Goal: Task Accomplishment & Management: Manage account settings

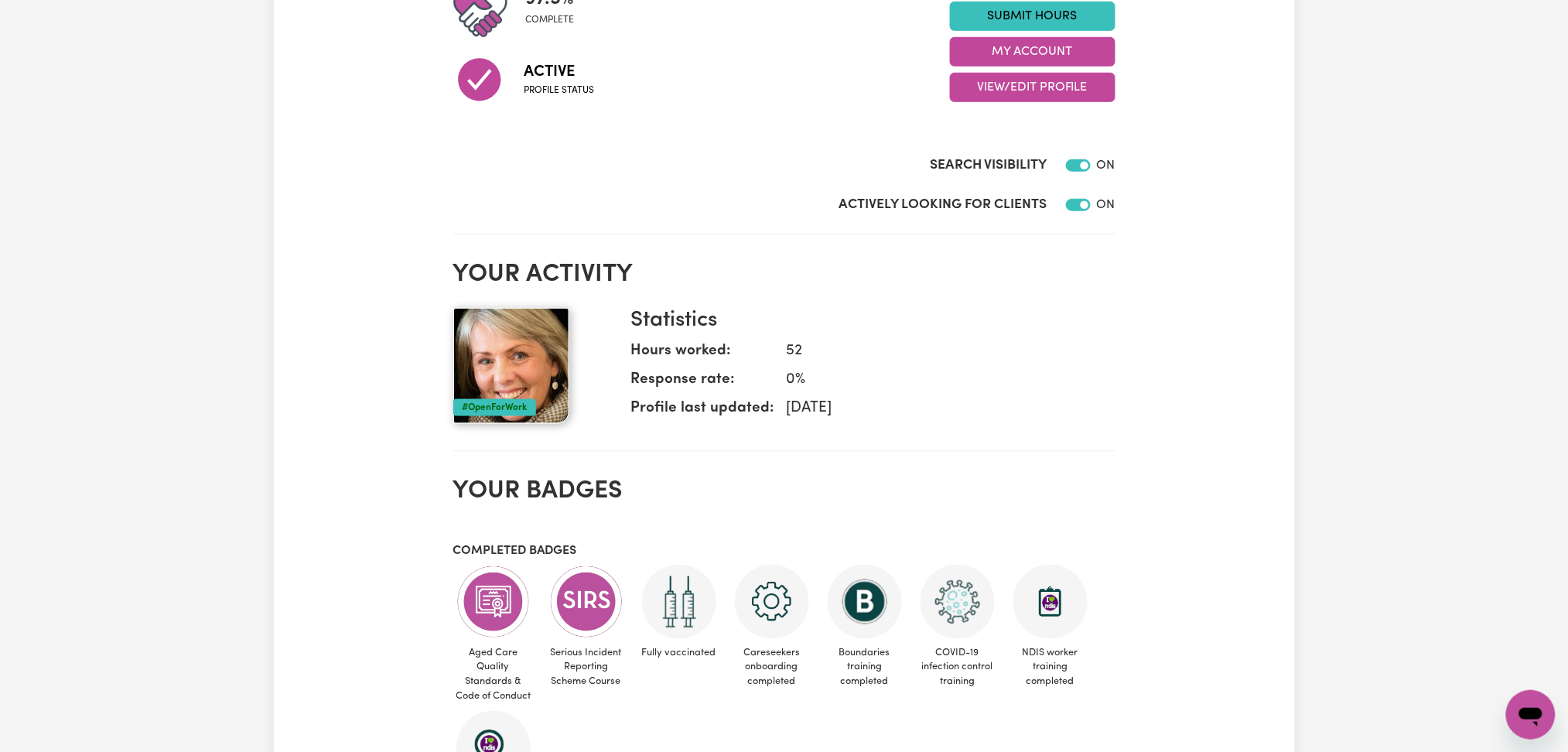
scroll to position [310, 0]
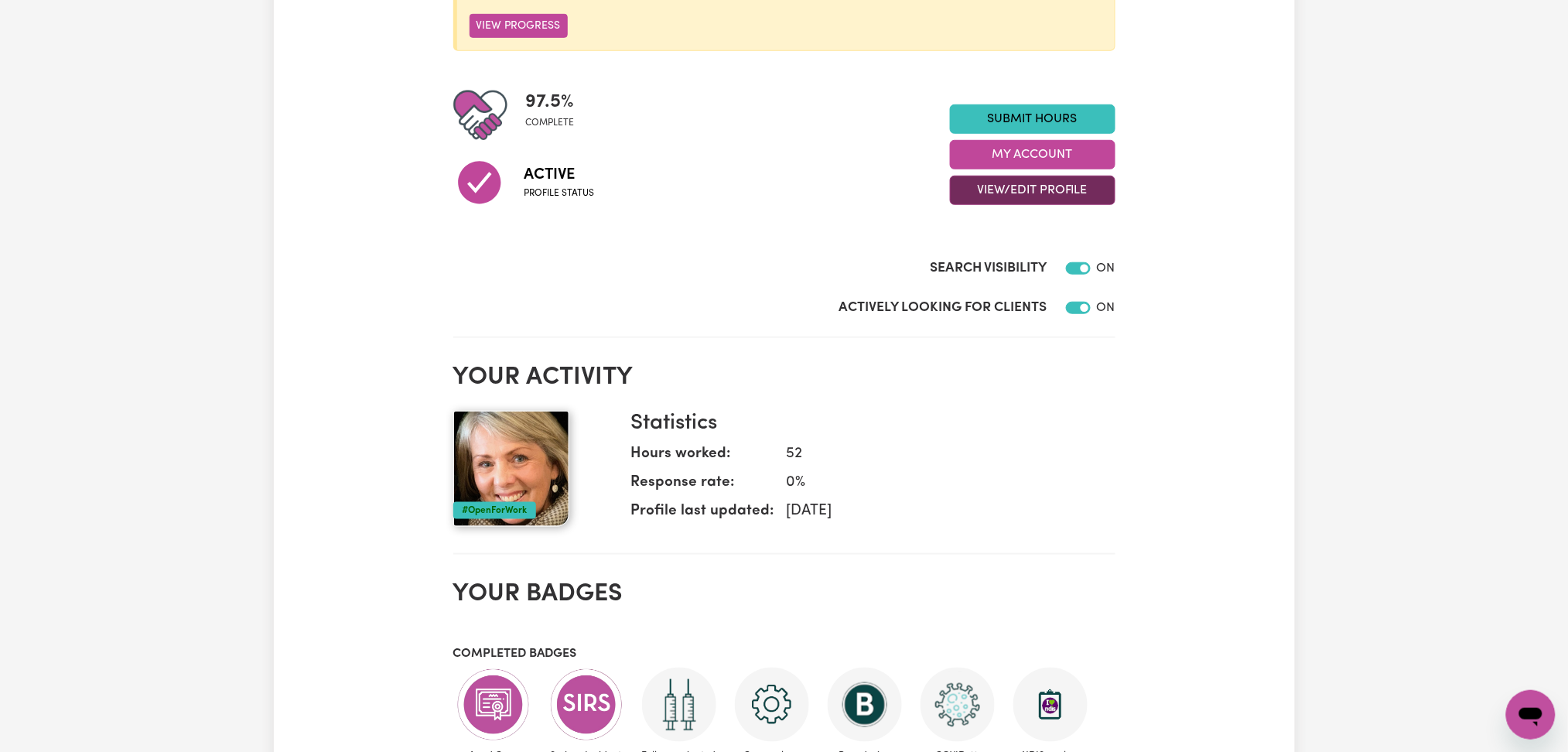
click at [959, 204] on div "97.5 % complete Active Profile status Submit Hours My Account View/Edit Profile" at bounding box center [784, 154] width 662 height 133
click at [978, 202] on button "View/Edit Profile" at bounding box center [1033, 190] width 166 height 30
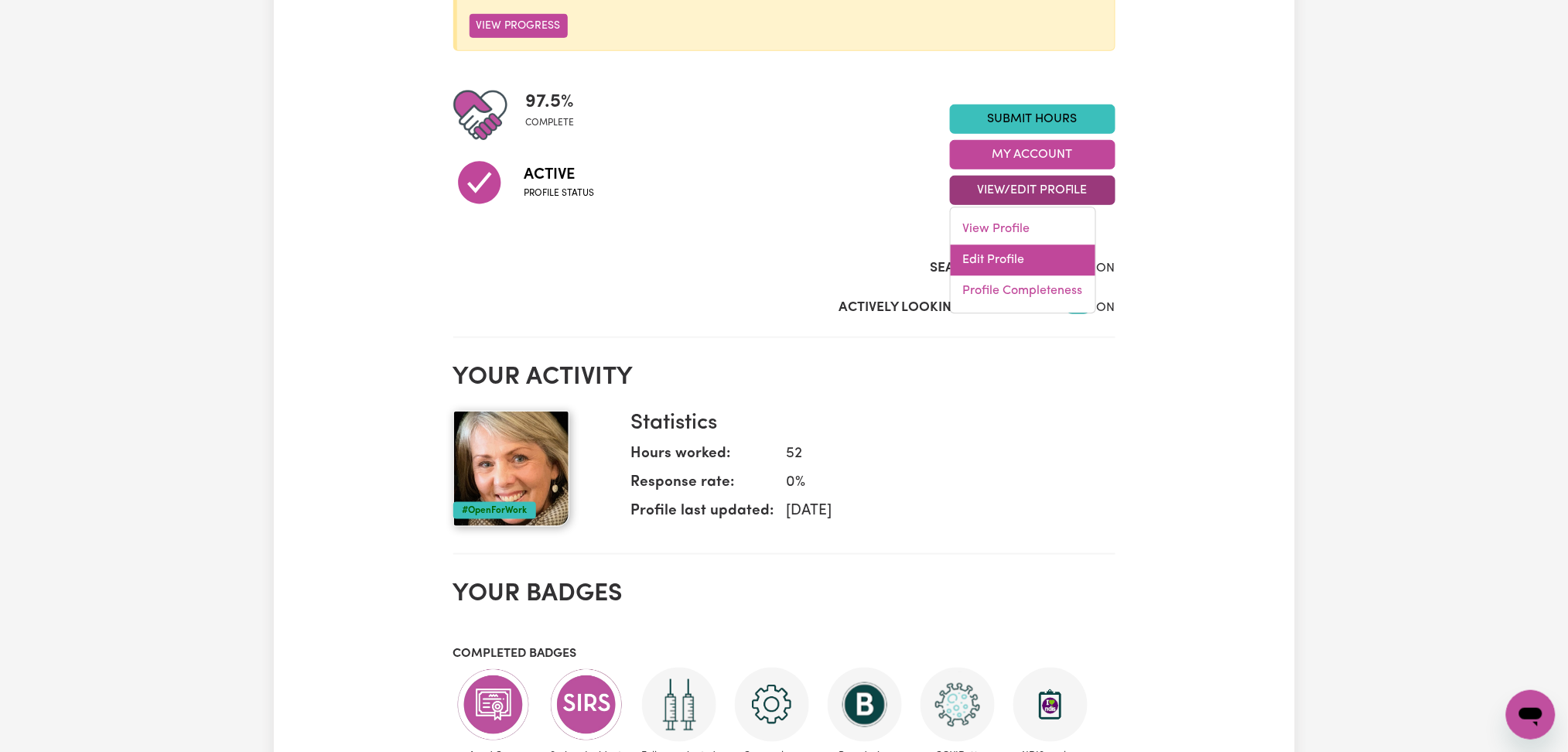
click at [960, 255] on link "Edit Profile" at bounding box center [1023, 260] width 145 height 31
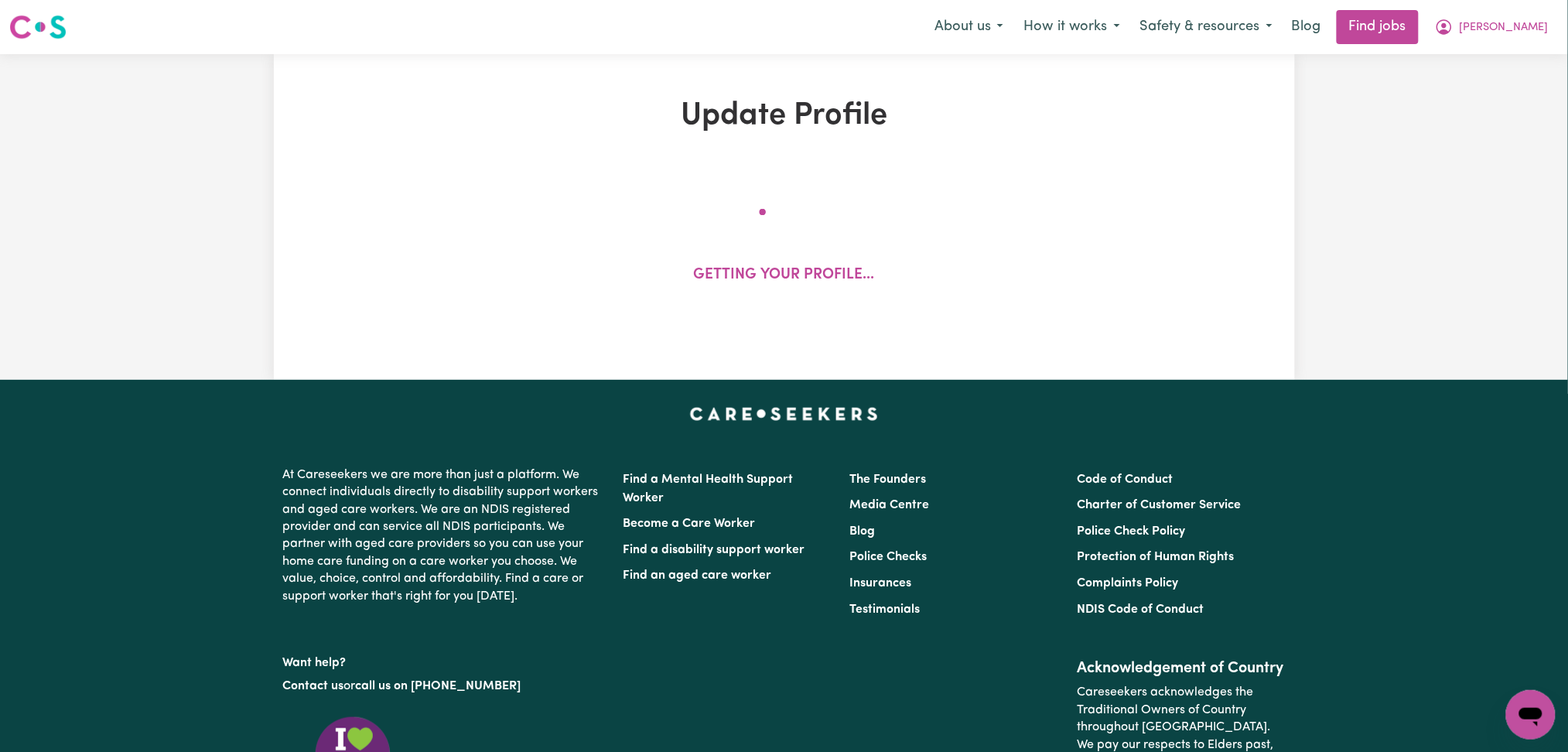
select select "[DEMOGRAPHIC_DATA]"
select select "[DEMOGRAPHIC_DATA] Citizen"
select select "Studying a healthcare related degree or qualification"
select select "85"
select select "95"
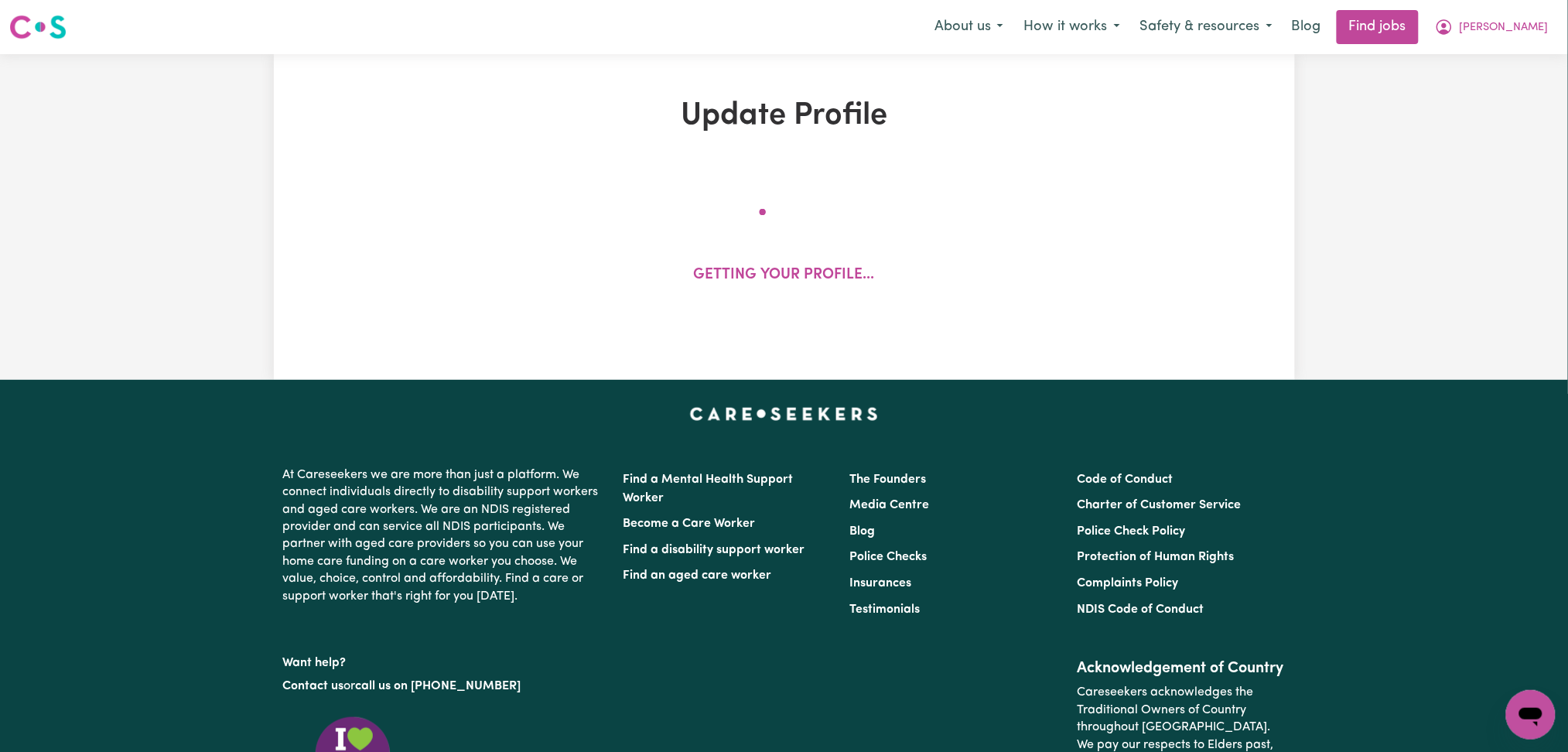
select select "95"
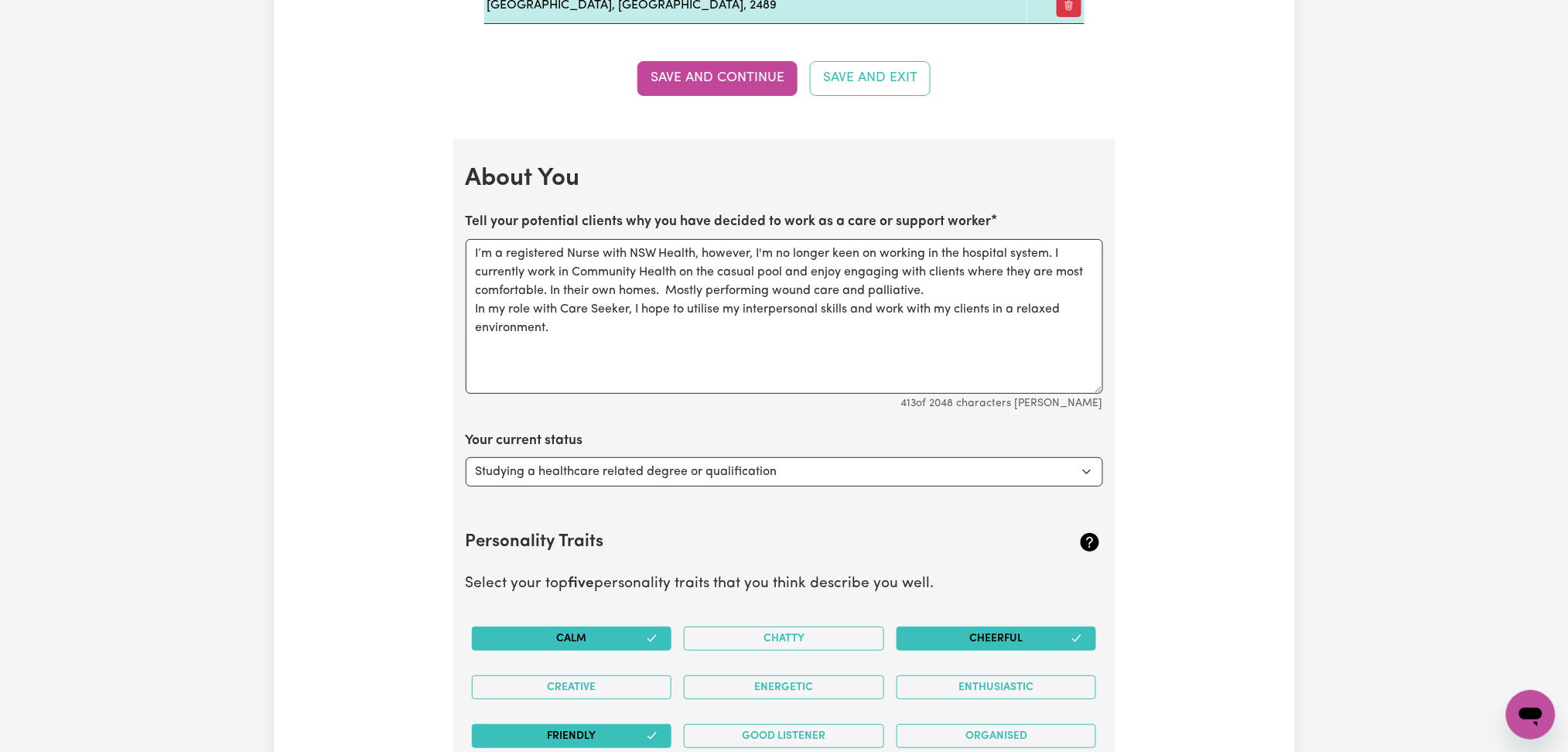
scroll to position [2166, 0]
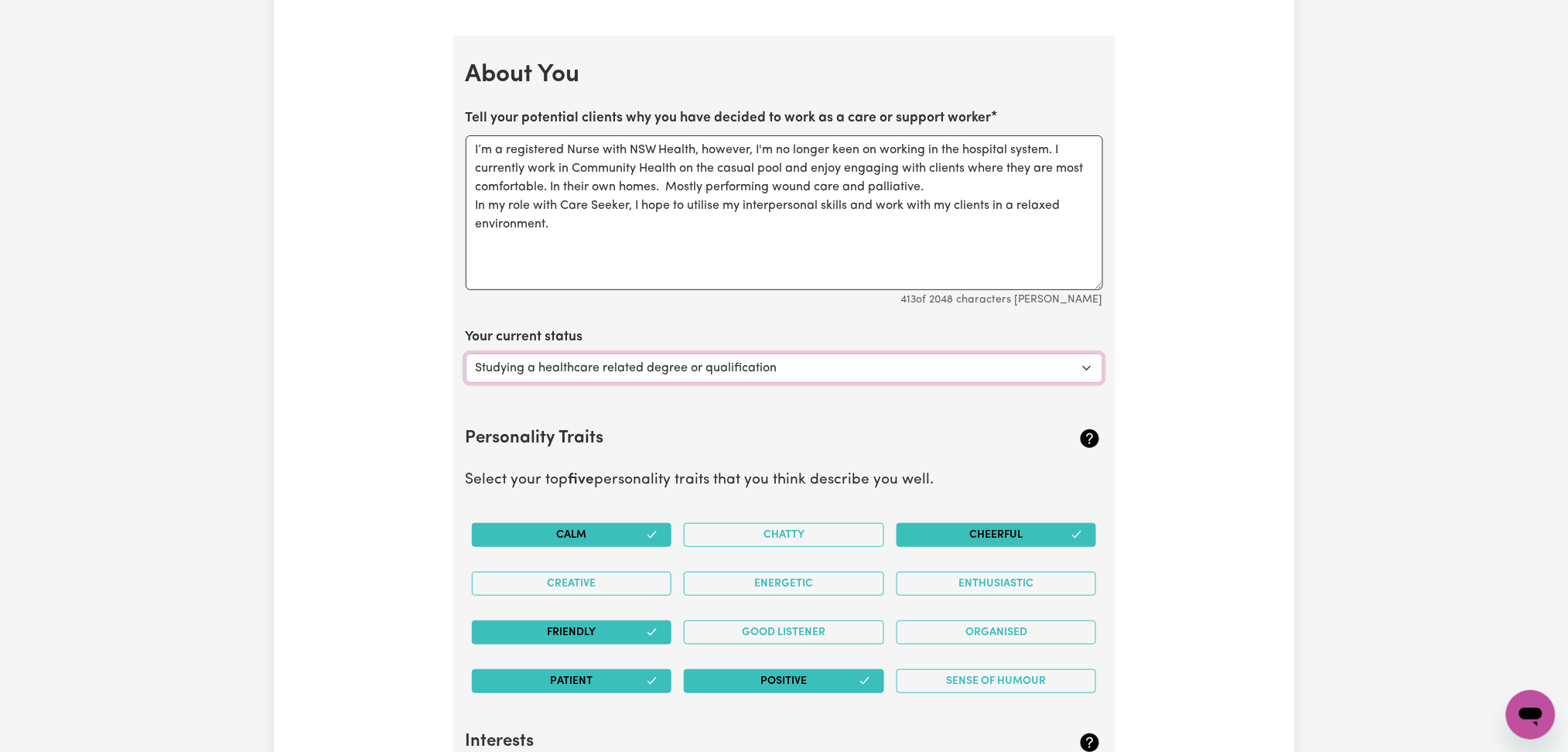
click at [625, 368] on select "Select... Studying a healthcare related degree or qualification Studying a non-…" at bounding box center [784, 368] width 637 height 30
click at [764, 366] on select "Select... Studying a healthcare related degree or qualification Studying a non-…" at bounding box center [784, 368] width 637 height 30
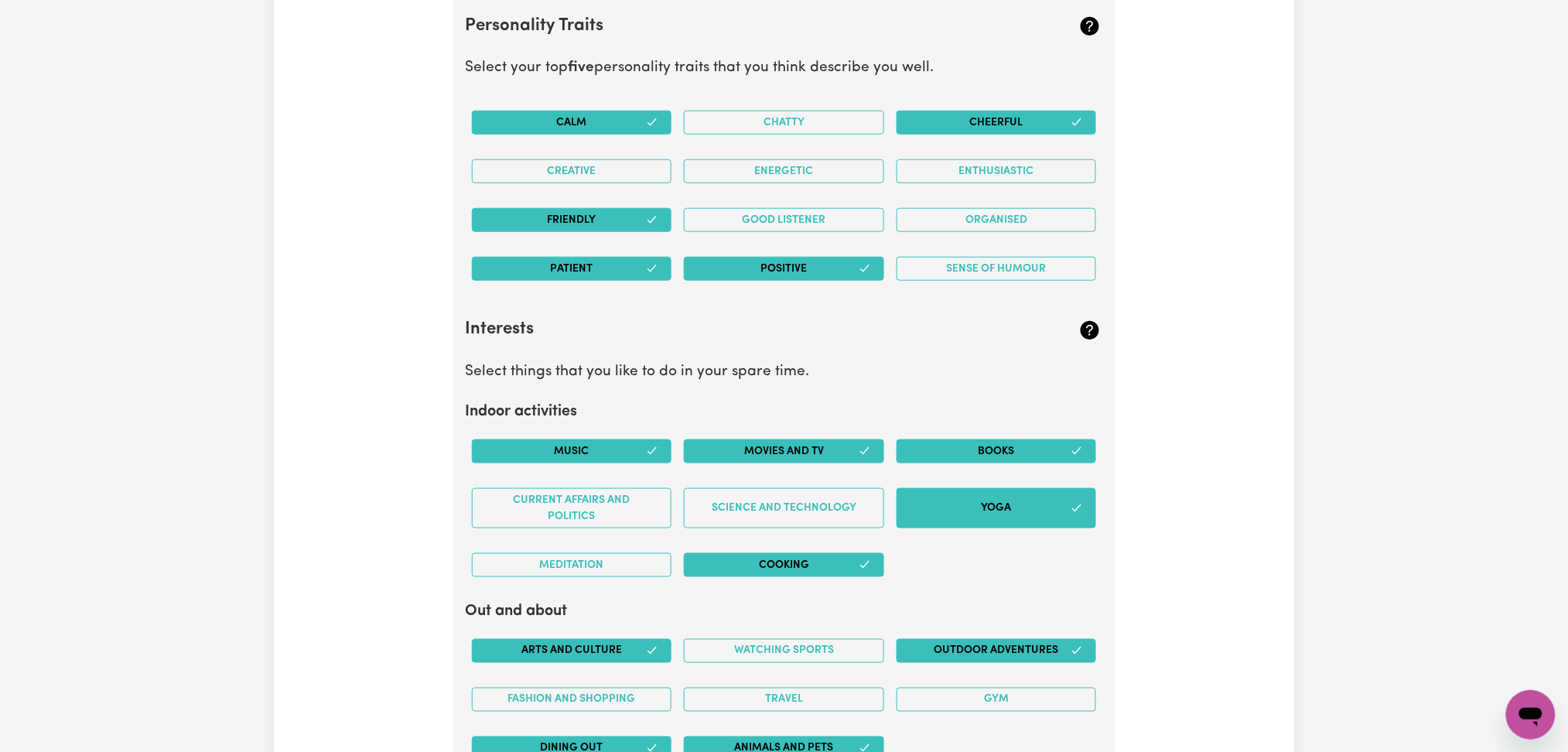
scroll to position [2372, 0]
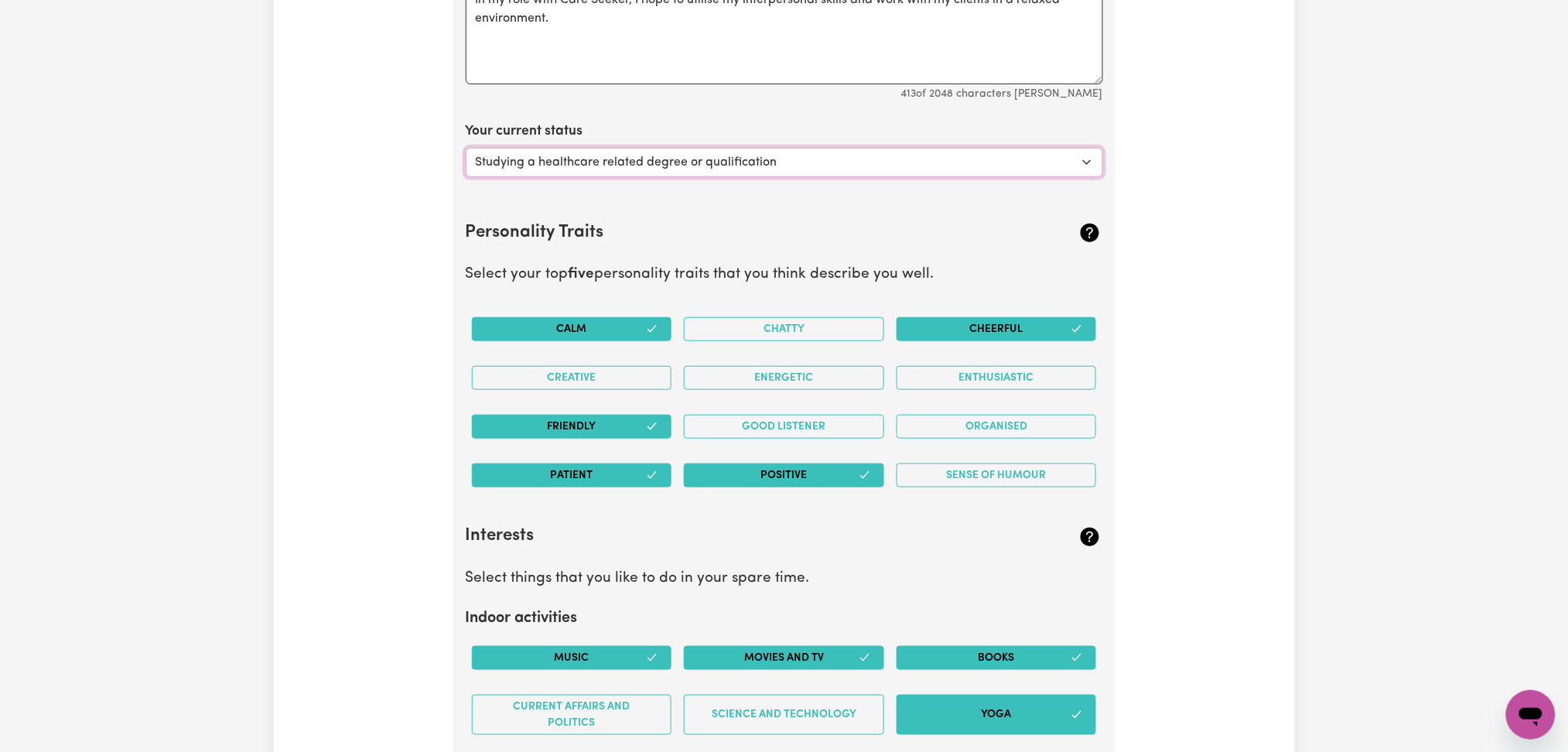
click at [610, 159] on select "Select... Studying a healthcare related degree or qualification Studying a non-…" at bounding box center [784, 162] width 637 height 30
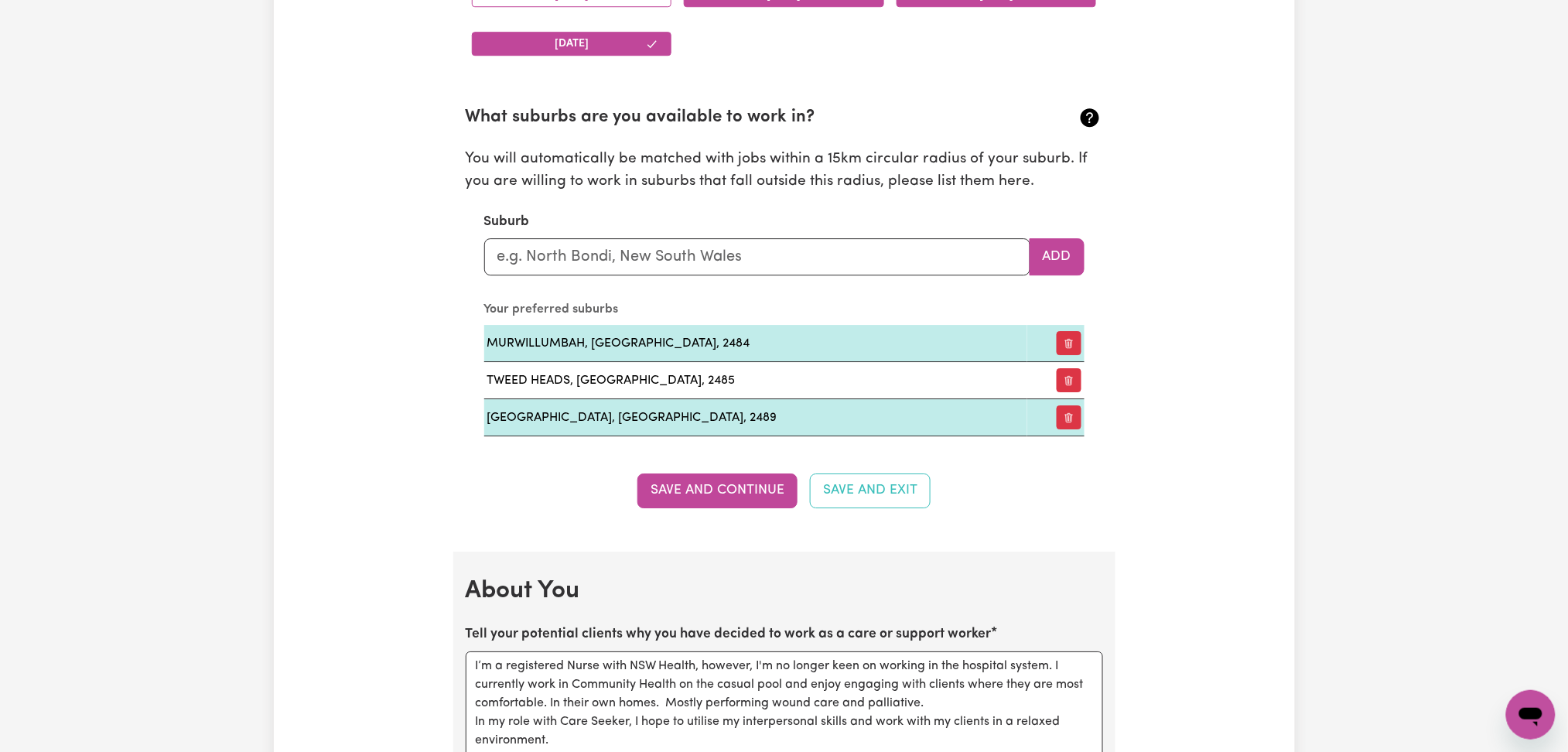
scroll to position [2166, 0]
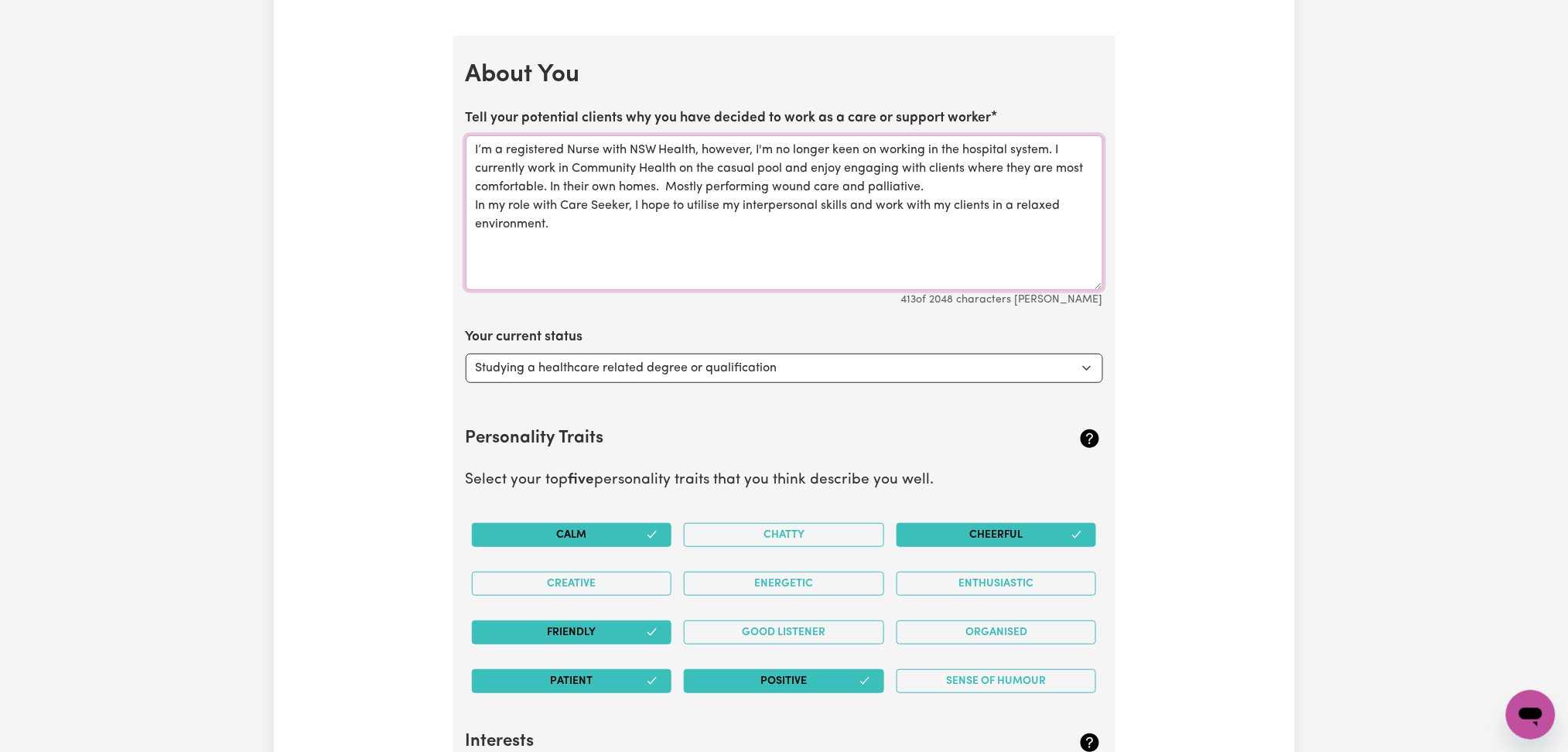
click at [562, 199] on textarea "I’m a registered Nurse with NSW Health, however, I'm no longer keen on working …" at bounding box center [784, 212] width 637 height 154
paste textarea "I’m on the casual pool with Community Health and enjoy engaging with clients wh…"
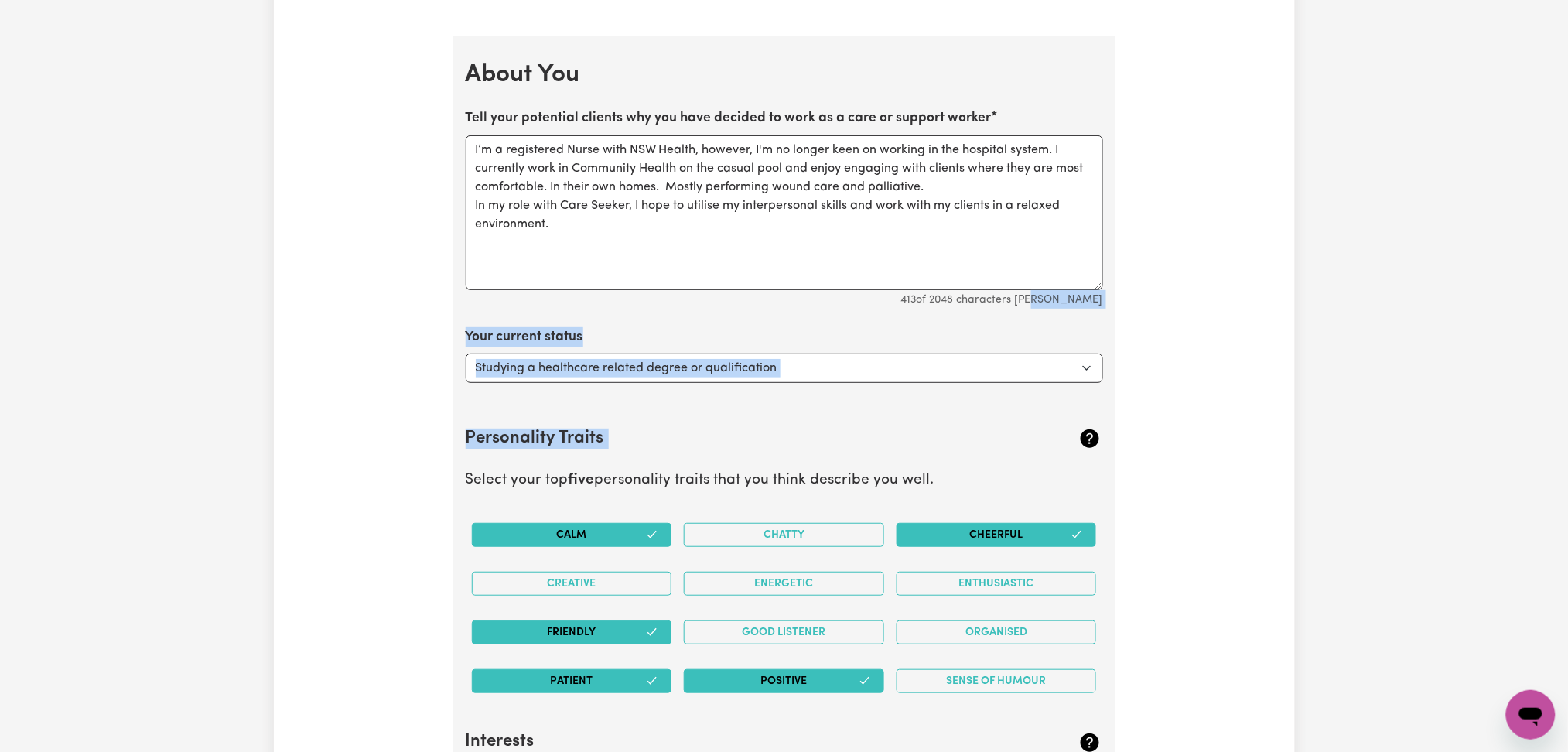
drag, startPoint x: 1093, startPoint y: 290, endPoint x: 1084, endPoint y: 434, distance: 144.3
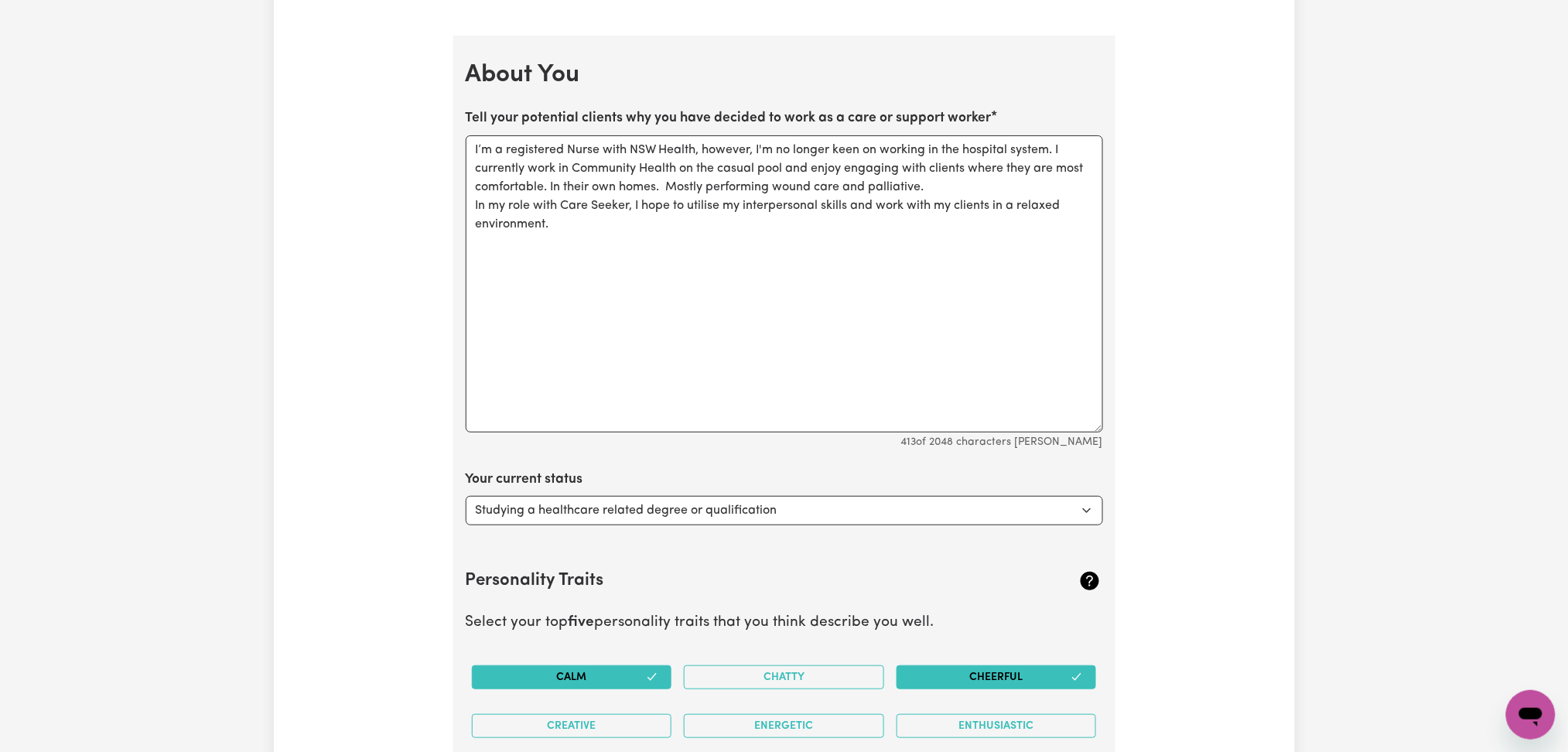
drag, startPoint x: 1090, startPoint y: 284, endPoint x: 1086, endPoint y: 447, distance: 163.0
click at [1086, 433] on textarea "I’m a registered Nurse with NSW Health, however, I'm no longer keen on working …" at bounding box center [784, 284] width 637 height 297
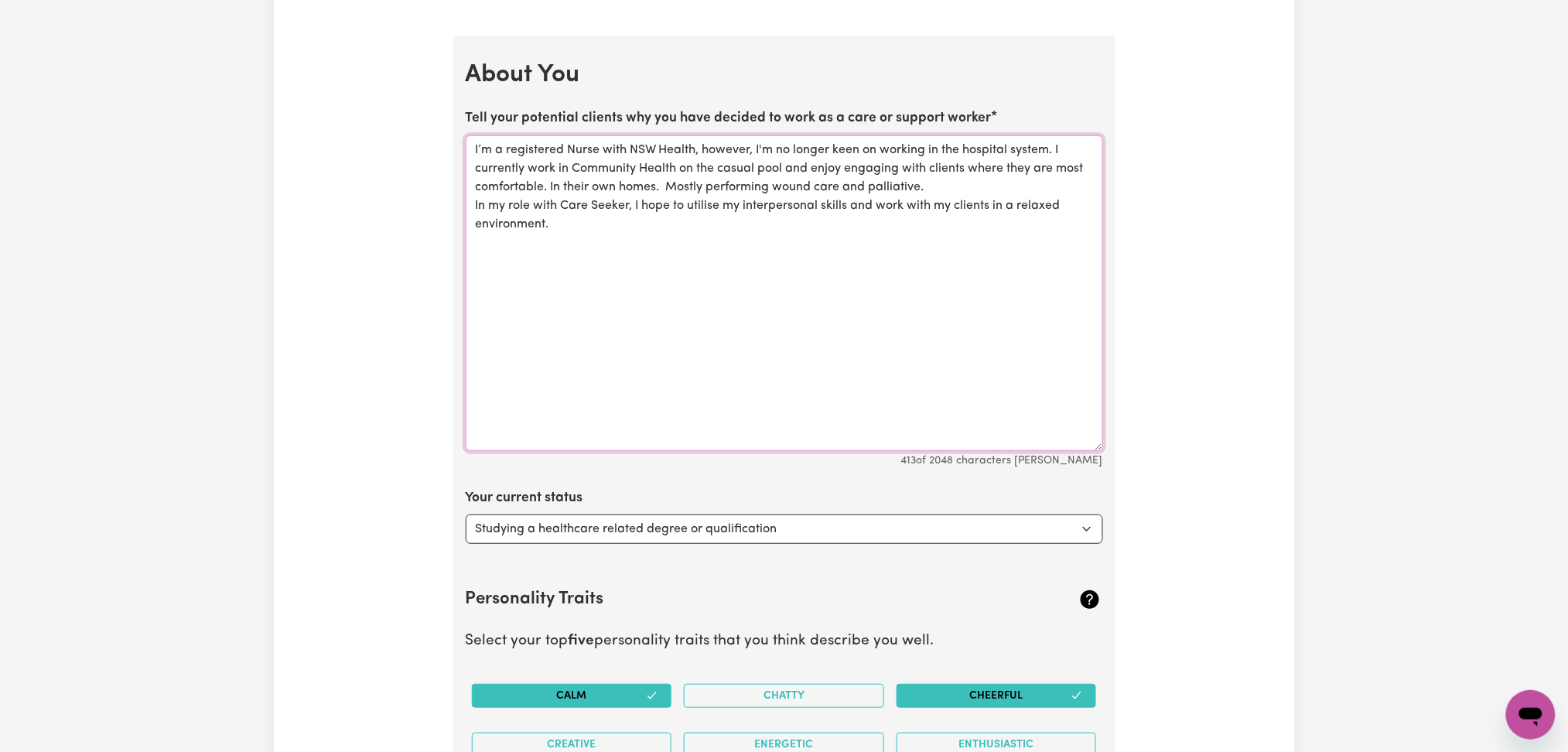
click at [857, 282] on textarea "I’m a registered Nurse with NSW Health, however, I'm no longer keen on working …" at bounding box center [784, 293] width 637 height 316
paste textarea "I’m on the casual pool with Community Health and enjoy engaging with clients wh…"
click at [880, 250] on textarea "I’m a registered Nurse with NSW Health, however, I'm no longer keen on working …" at bounding box center [784, 293] width 637 height 316
click at [844, 245] on textarea "I’m a registered Nurse with NSW Health, however, I'm no longer keen on working …" at bounding box center [784, 293] width 637 height 316
paste textarea "I’m on the casual pool with Community Health and enjoy engaging with clients wh…"
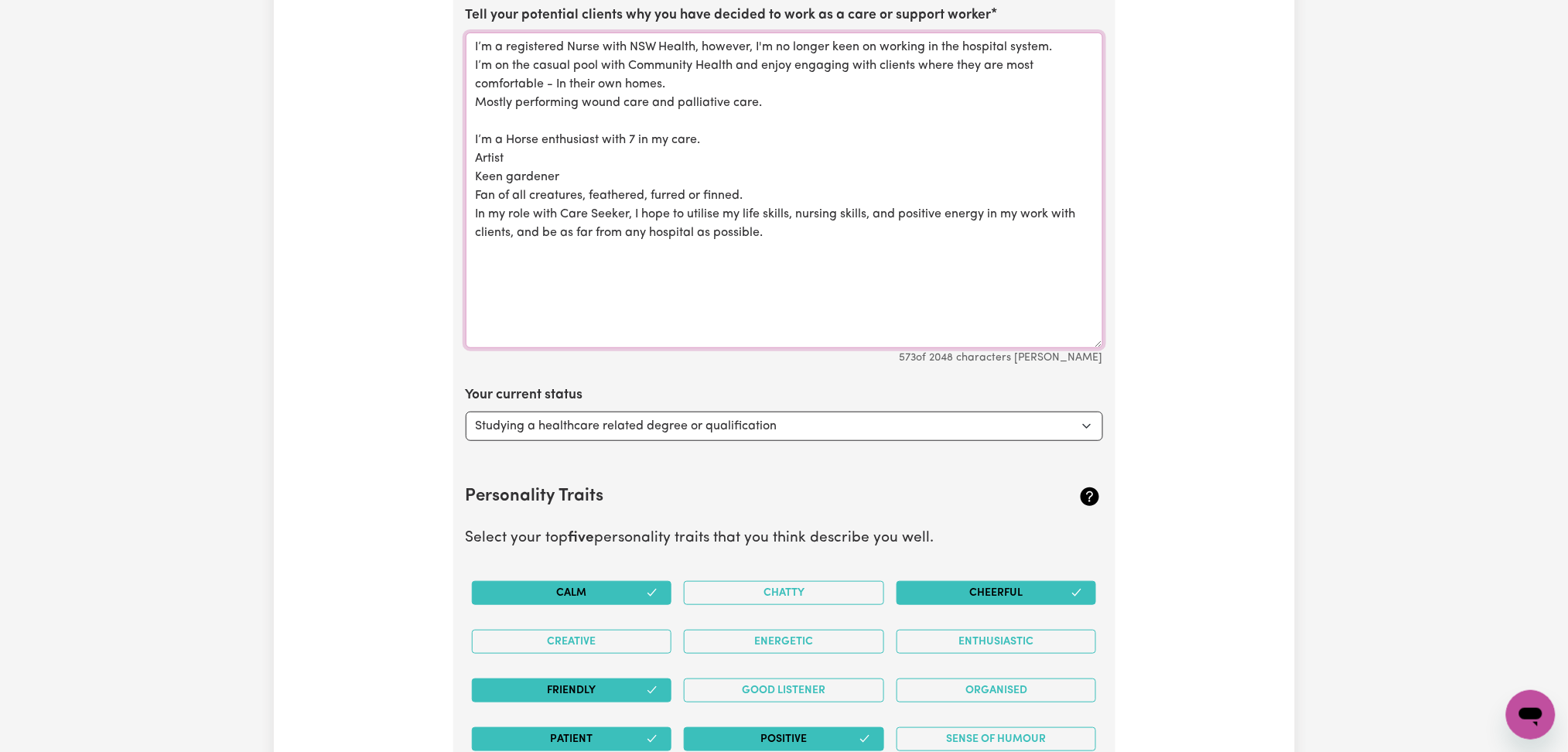
scroll to position [2372, 0]
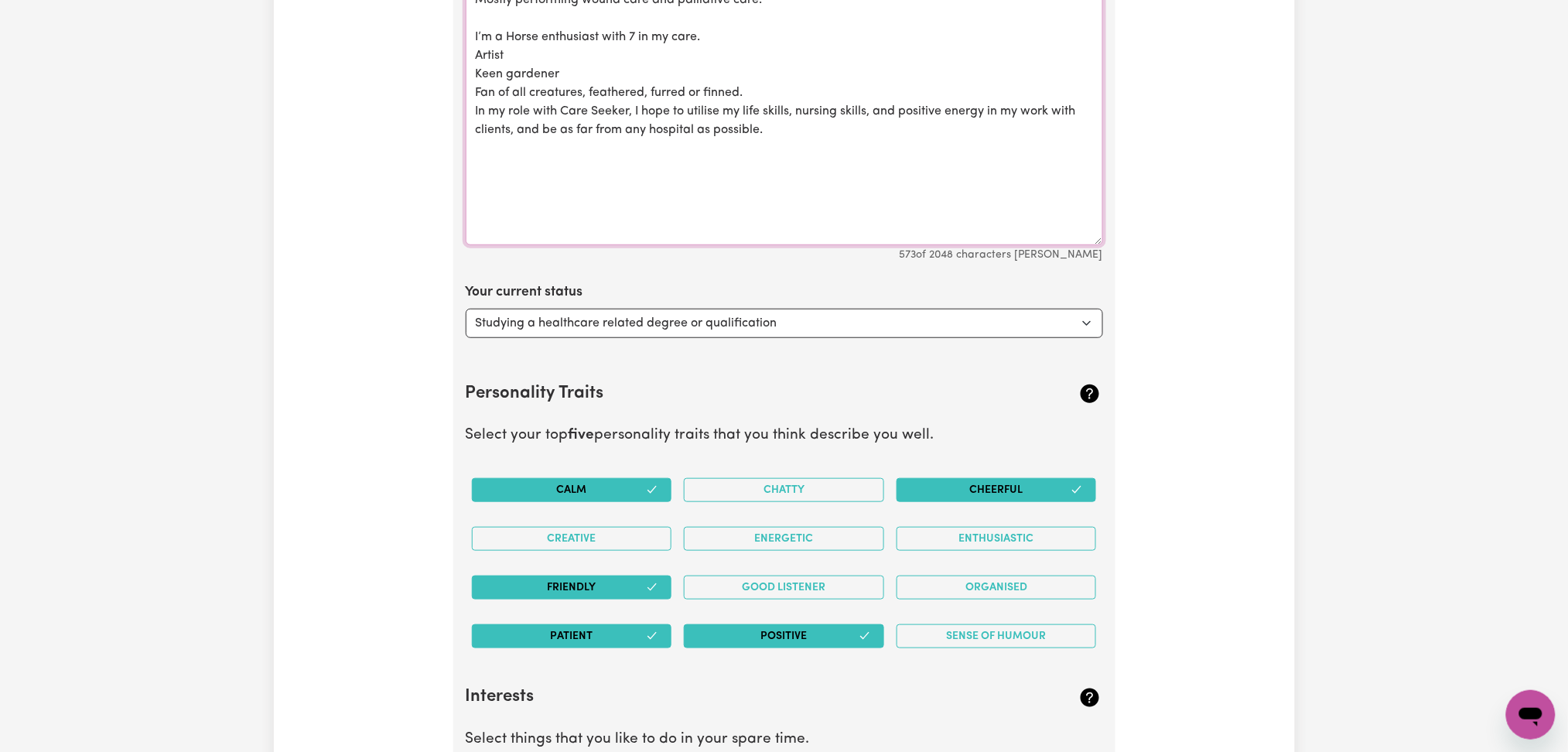
type textarea "I’m a registered Nurse with NSW Health, however, I'm no longer keen on working …"
click at [571, 325] on select "Select... Studying a healthcare related degree or qualification Studying a non-…" at bounding box center [784, 324] width 637 height 30
select select "Looking for extra work to fill my week and/or weekends"
click at [466, 309] on select "Select... Studying a healthcare related degree or qualification Studying a non-…" at bounding box center [784, 324] width 637 height 30
click at [551, 318] on select "Select... Studying a healthcare related degree or qualification Studying a non-…" at bounding box center [784, 324] width 637 height 30
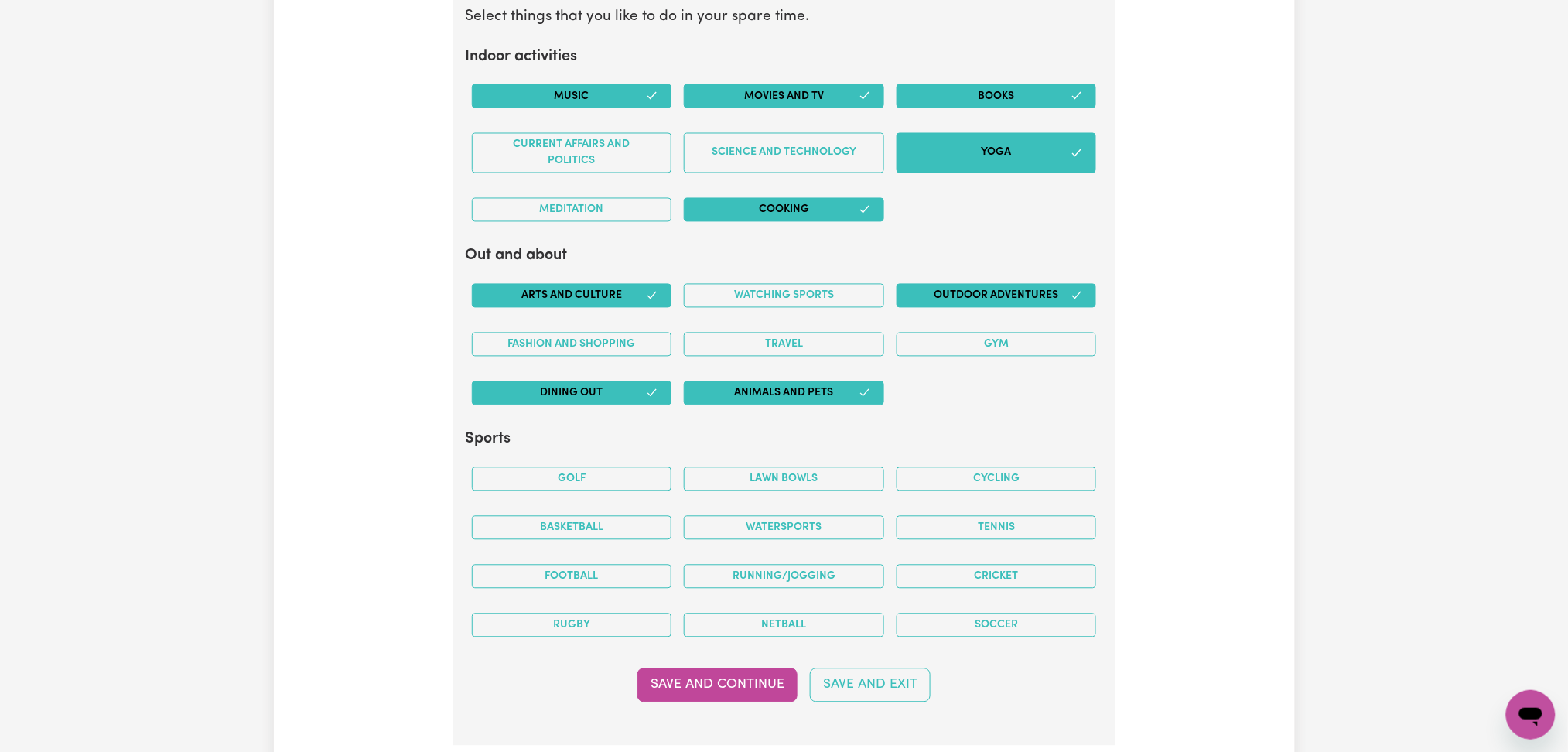
scroll to position [3404, 0]
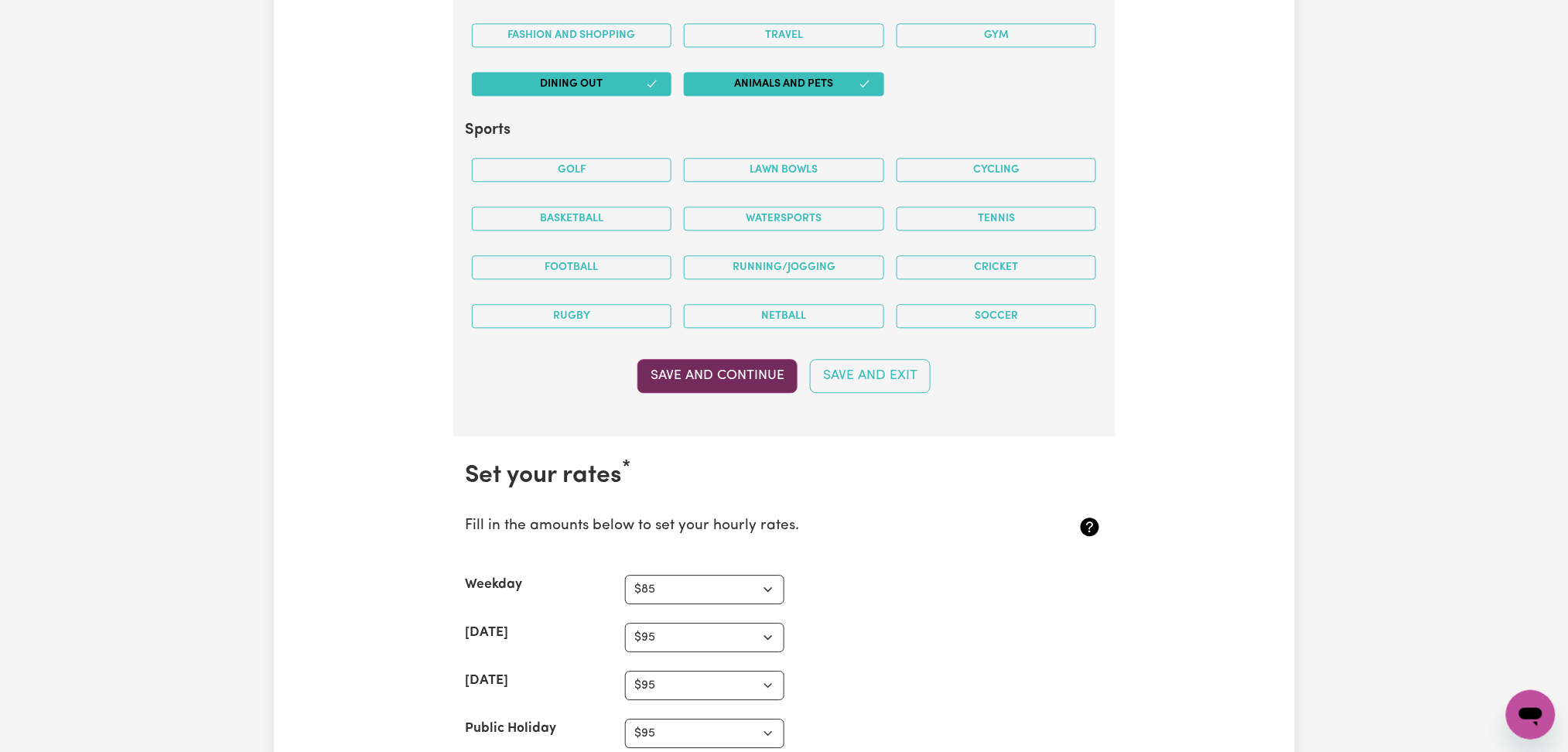
click at [695, 366] on button "Save and Continue" at bounding box center [718, 376] width 160 height 34
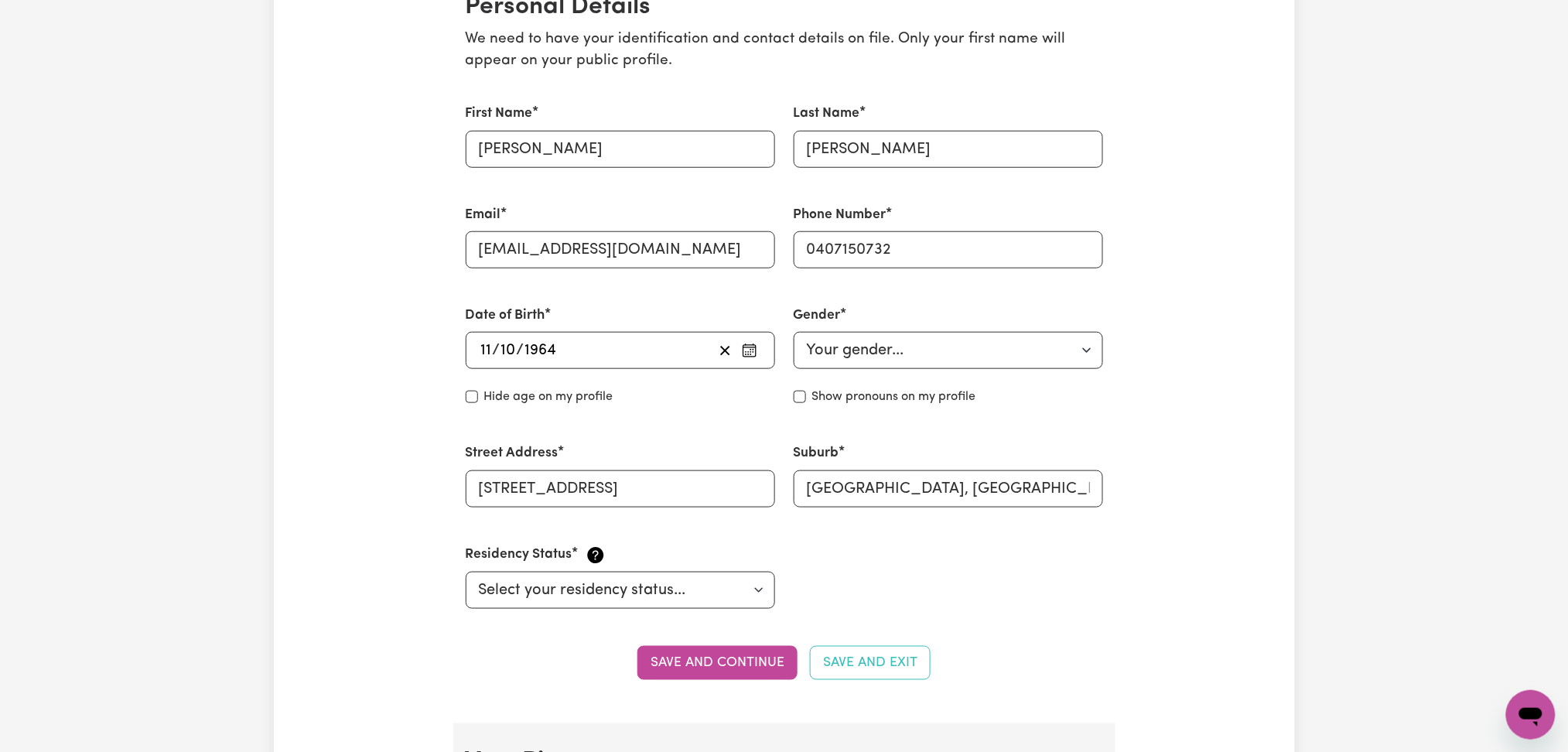
scroll to position [0, 0]
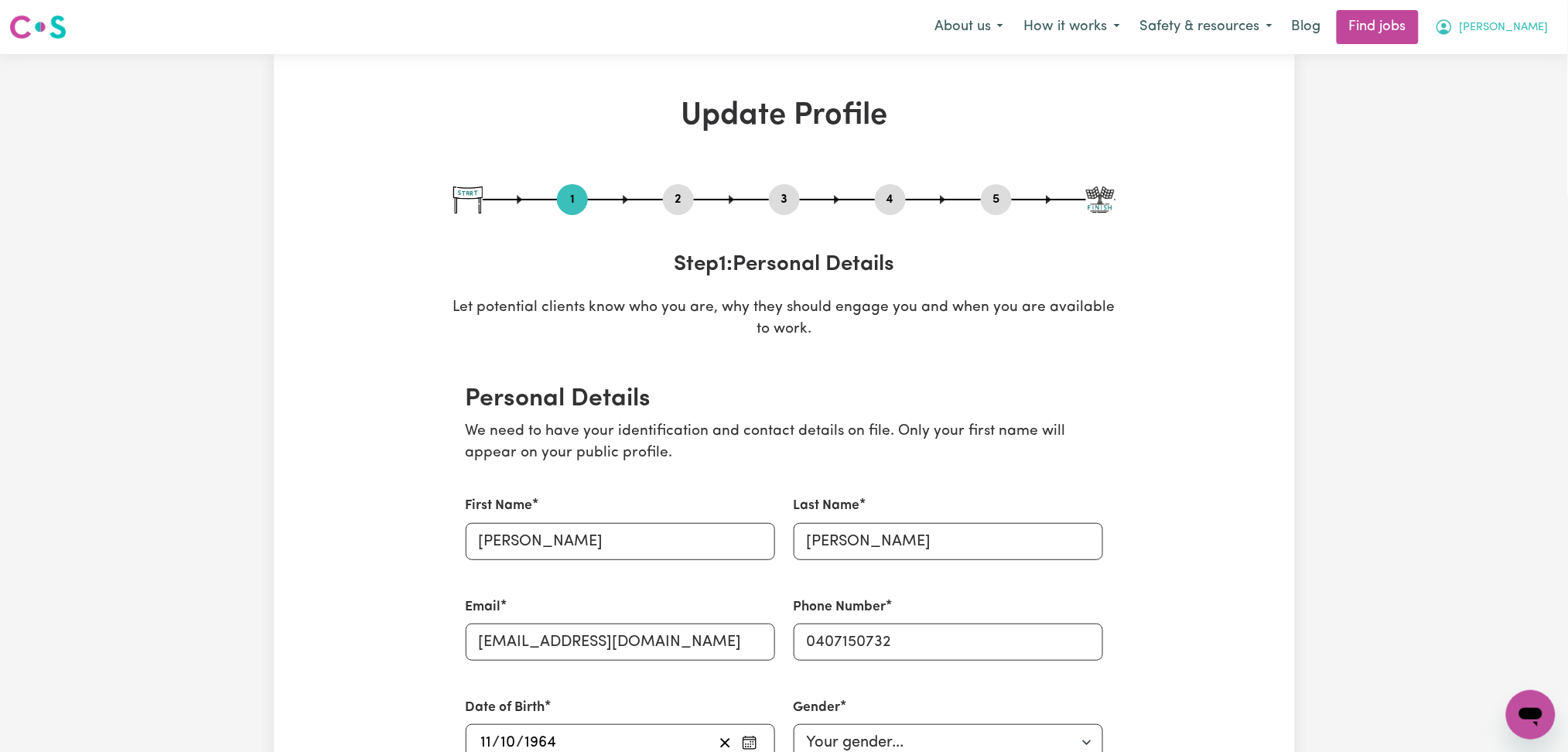
click at [1528, 38] on button "[PERSON_NAME]" at bounding box center [1491, 26] width 133 height 32
click at [1499, 113] on link "Logout" at bounding box center [1496, 119] width 122 height 30
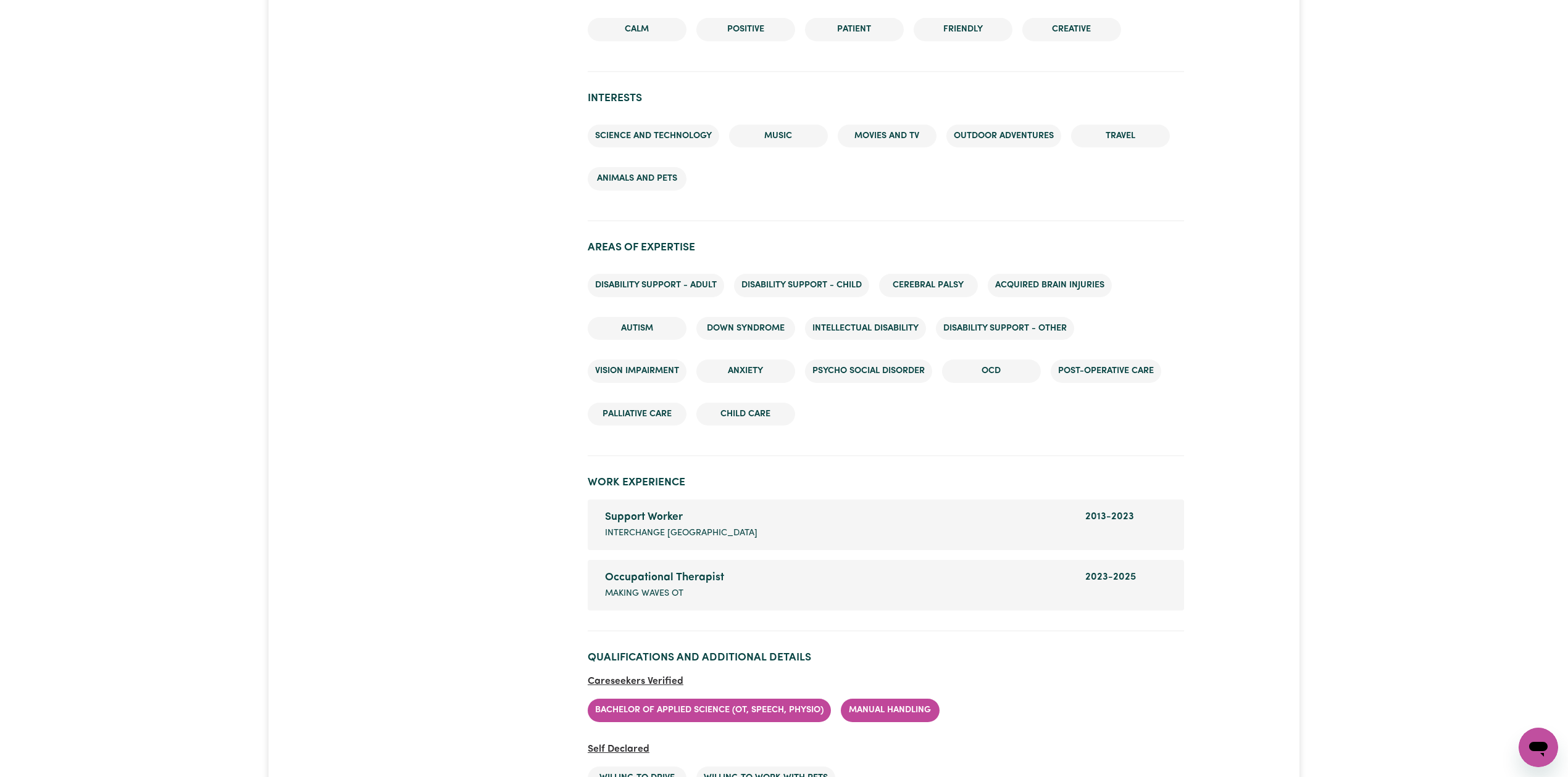
scroll to position [1809, 0]
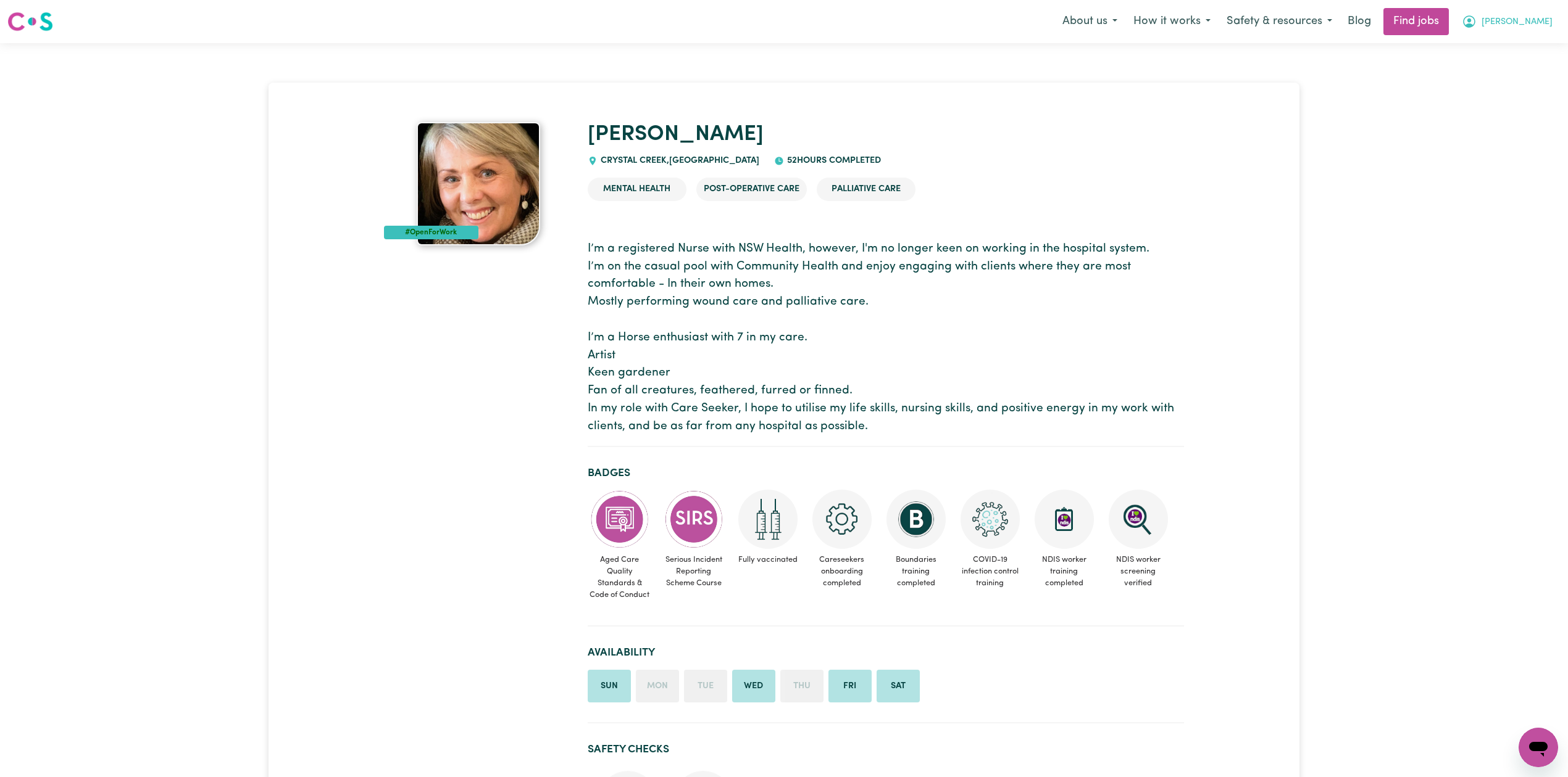
click at [1530, 35] on div "Menu About us How it works Safety & resources Blog Find jobs Louise" at bounding box center [784, 22] width 1568 height 29
click at [1533, 30] on button "[PERSON_NAME]" at bounding box center [1507, 21] width 106 height 26
click at [1505, 93] on link "Logout" at bounding box center [1511, 95] width 97 height 24
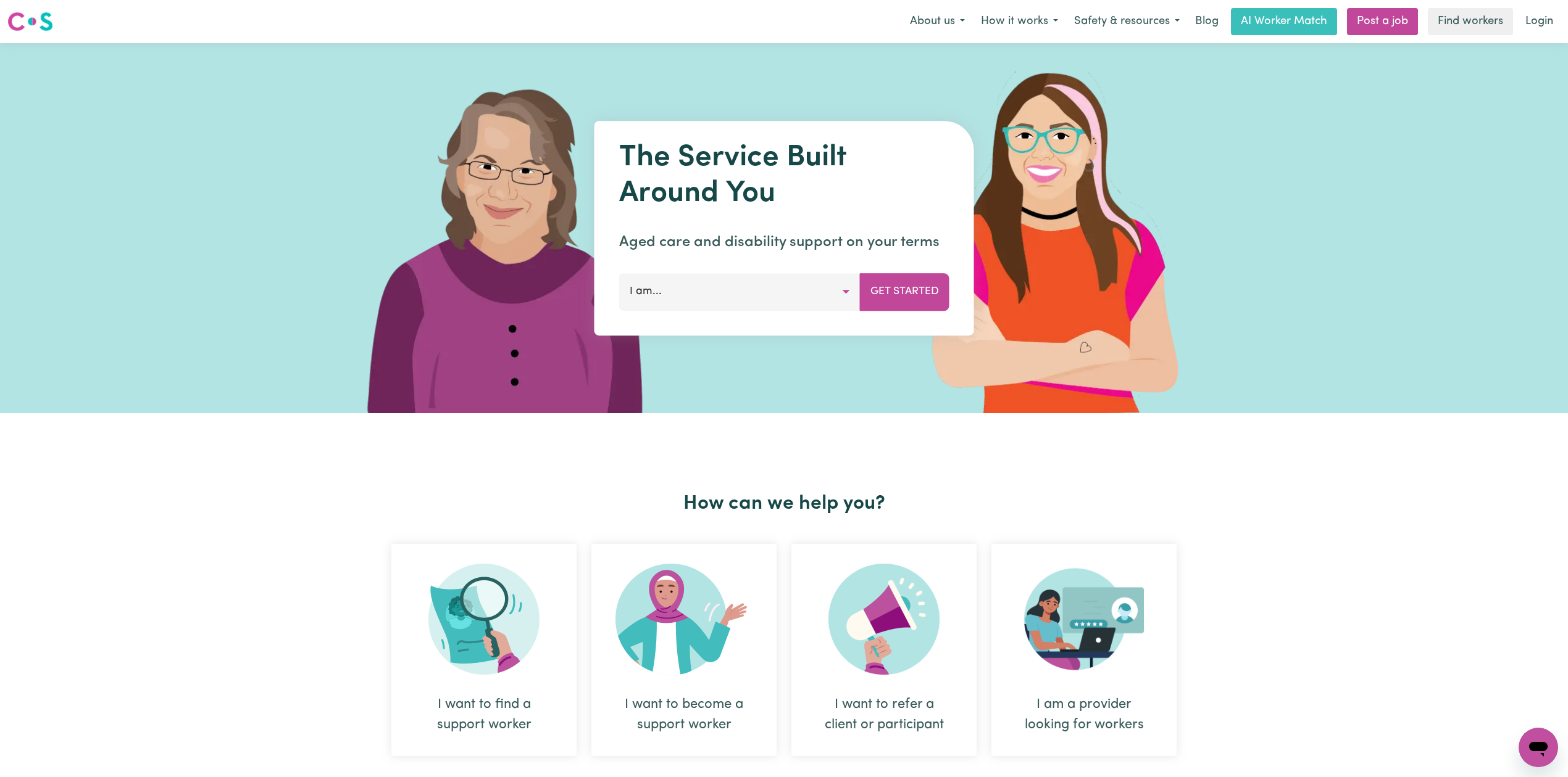
click at [1514, 22] on div "About us How it works Safety & resources Blog AI Worker Match Post a job Find w…" at bounding box center [1231, 22] width 658 height 27
click at [1547, 22] on link "Login" at bounding box center [1539, 22] width 42 height 27
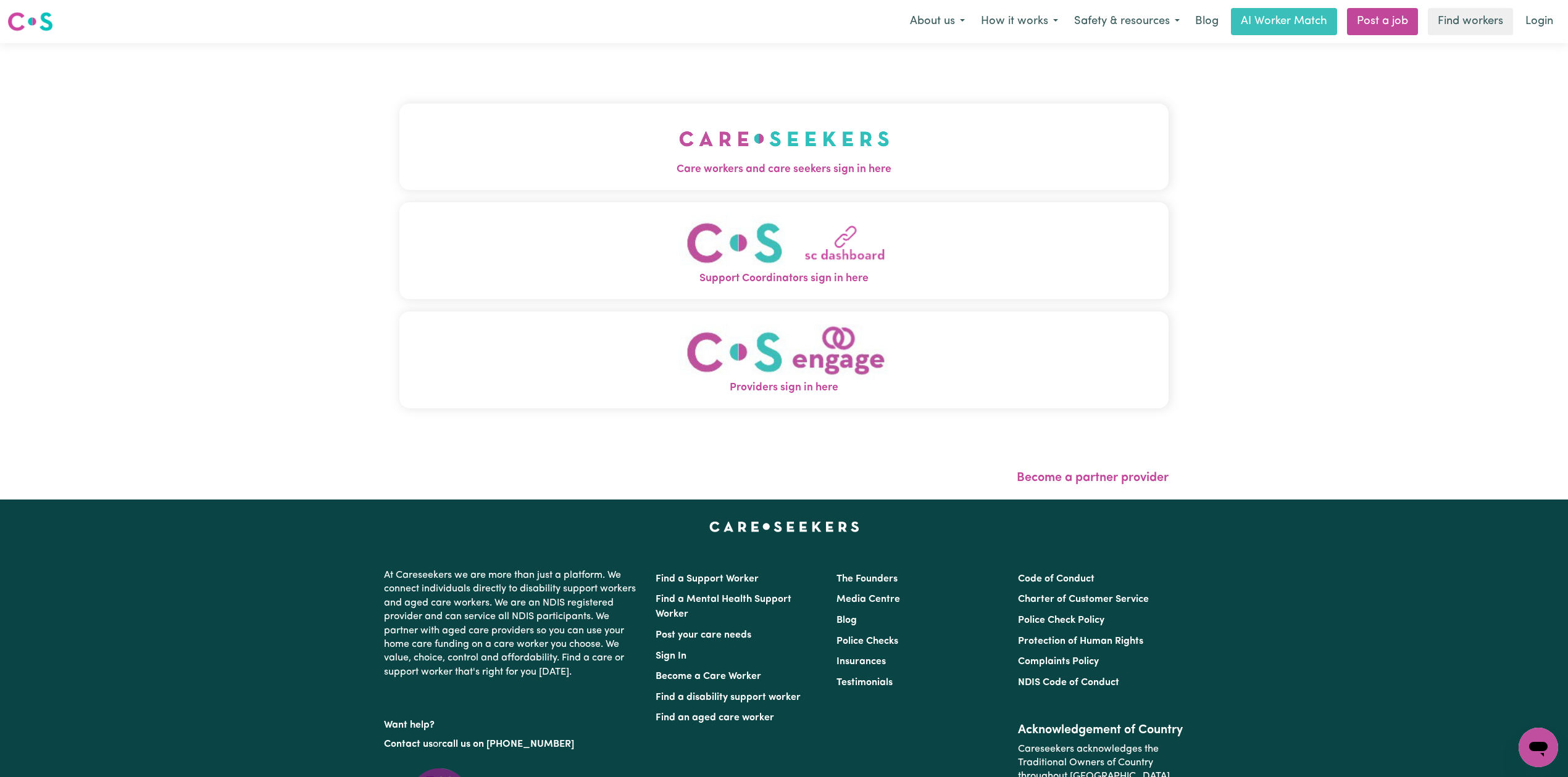
click at [560, 134] on button "Care workers and care seekers sign in here" at bounding box center [784, 147] width 769 height 86
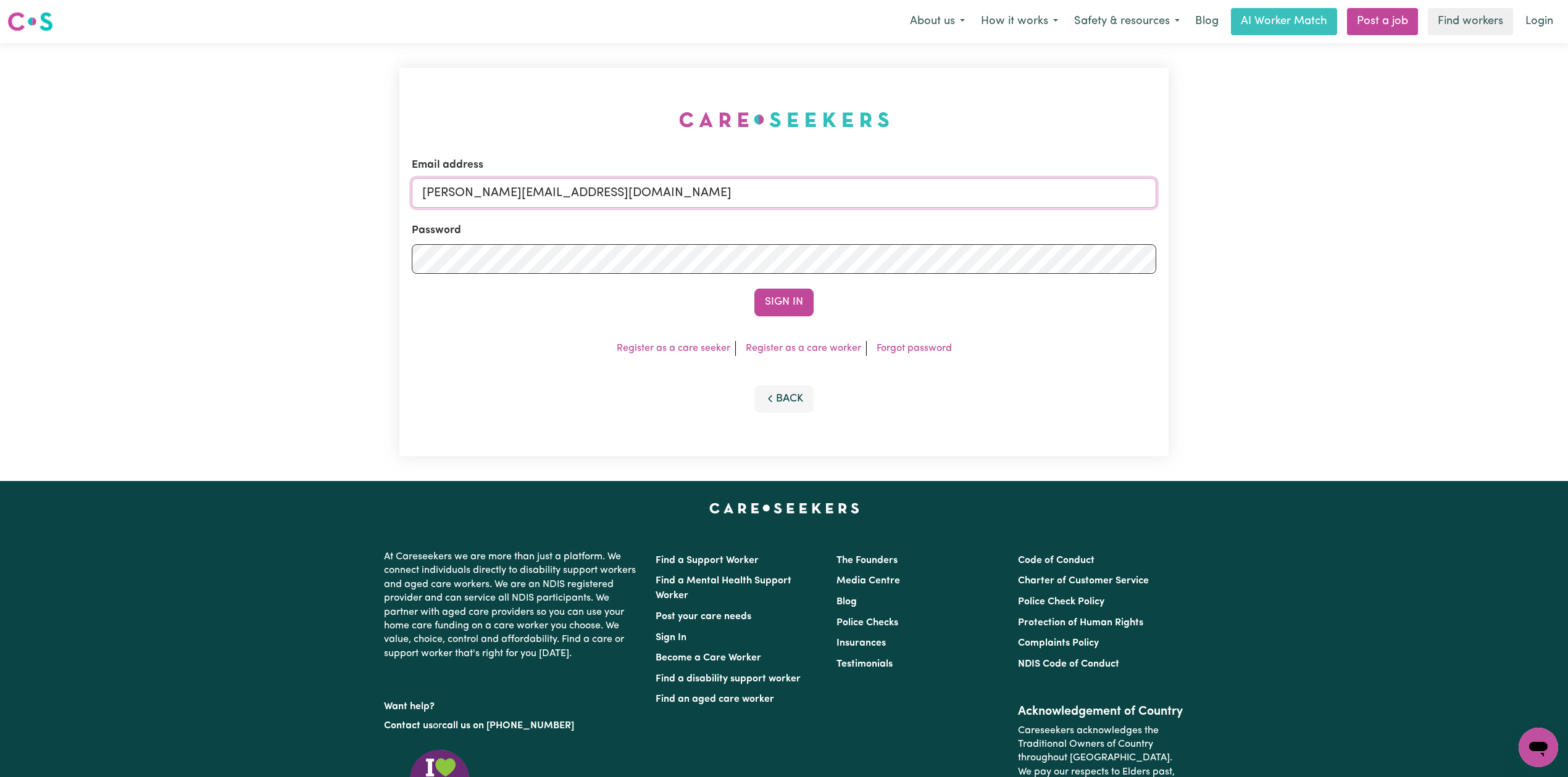
click at [544, 195] on input "toni@careseekers.com.au" at bounding box center [784, 193] width 745 height 30
drag, startPoint x: 486, startPoint y: 183, endPoint x: 731, endPoint y: 205, distance: 246.0
click at [731, 205] on input "Superuser~jepletingnaum23@yahoo.com" at bounding box center [784, 193] width 745 height 30
type input "Superuser~estherganphysio@gmail.com"
click at [789, 299] on button "Sign In" at bounding box center [784, 302] width 59 height 27
